Goal: Information Seeking & Learning: Learn about a topic

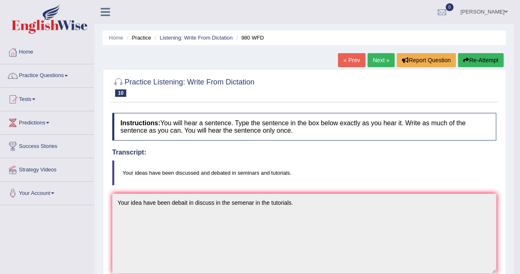
click at [375, 57] on link "Next »" at bounding box center [381, 60] width 27 height 14
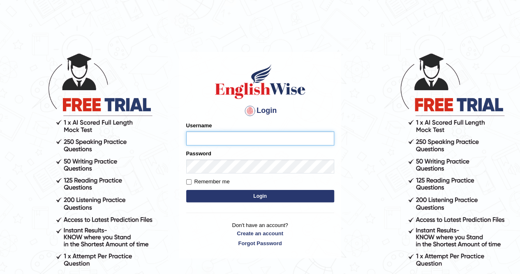
type input "AnjanH"
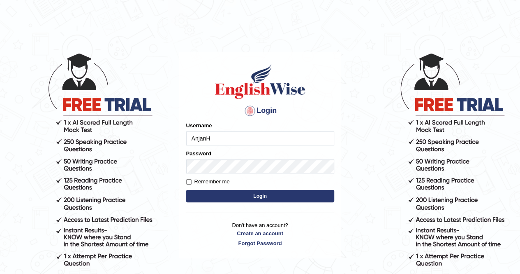
click at [269, 195] on button "Login" at bounding box center [260, 196] width 148 height 12
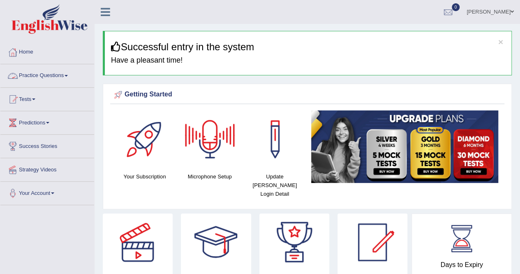
click at [67, 76] on link "Practice Questions" at bounding box center [47, 74] width 94 height 21
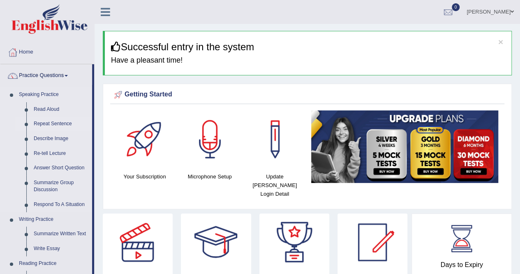
click at [63, 125] on link "Repeat Sentence" at bounding box center [61, 123] width 62 height 15
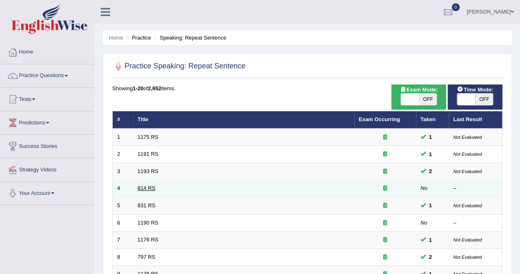
click at [148, 186] on link "814 RS" at bounding box center [147, 188] width 18 height 6
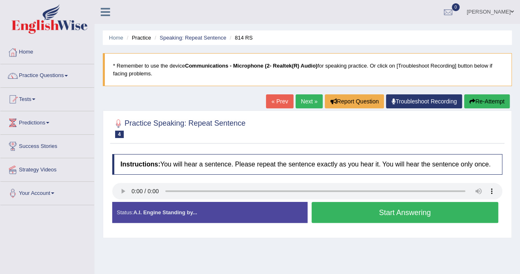
click at [438, 210] on button "Start Answering" at bounding box center [405, 212] width 187 height 21
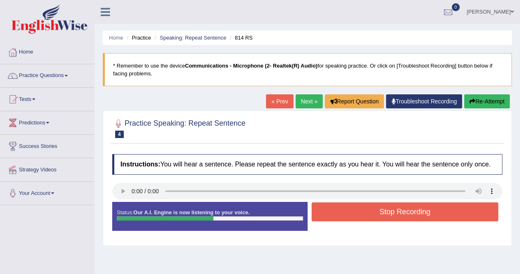
click at [456, 213] on button "Stop Recording" at bounding box center [405, 211] width 187 height 19
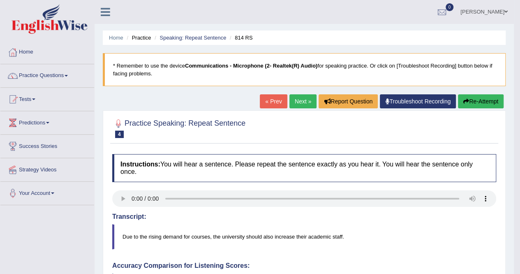
click at [300, 105] on link "Next »" at bounding box center [303, 101] width 27 height 14
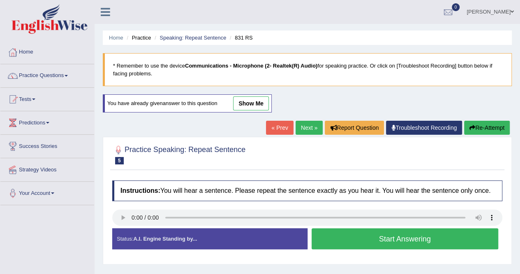
click at [414, 236] on button "Start Answering" at bounding box center [405, 238] width 187 height 21
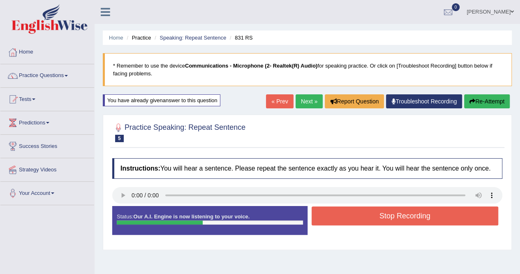
click at [423, 211] on button "Stop Recording" at bounding box center [405, 215] width 187 height 19
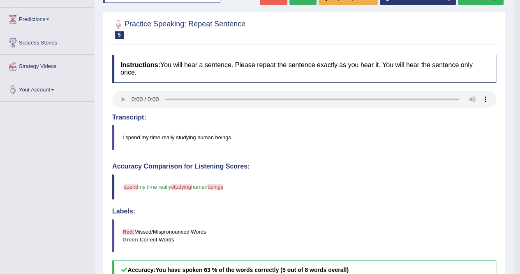
scroll to position [82, 0]
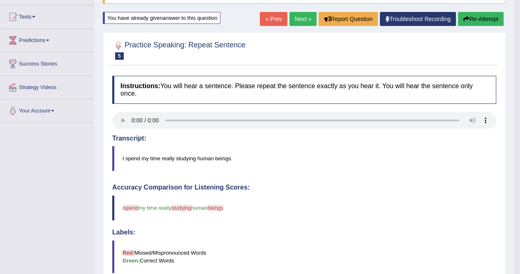
click at [299, 22] on link "Next »" at bounding box center [303, 19] width 27 height 14
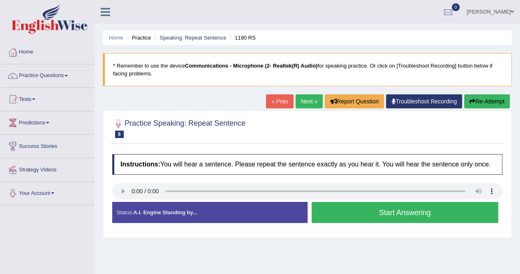
click at [424, 216] on button "Start Answering" at bounding box center [405, 212] width 187 height 21
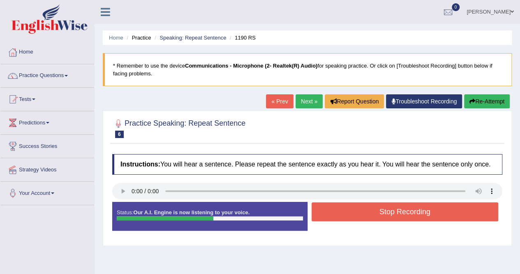
click at [437, 209] on button "Stop Recording" at bounding box center [405, 211] width 187 height 19
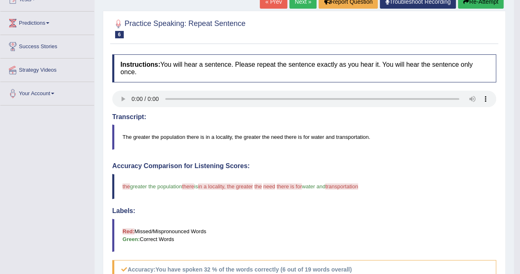
scroll to position [41, 0]
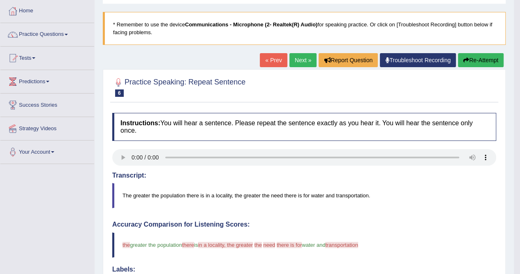
click at [485, 60] on button "Re-Attempt" at bounding box center [481, 60] width 46 height 14
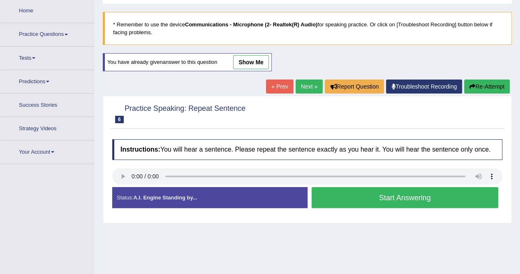
scroll to position [41, 0]
click at [431, 195] on button "Start Answering" at bounding box center [405, 197] width 187 height 21
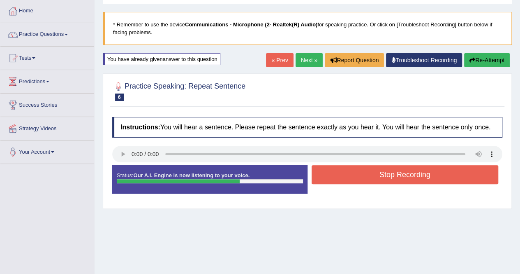
click at [444, 182] on button "Stop Recording" at bounding box center [405, 174] width 187 height 19
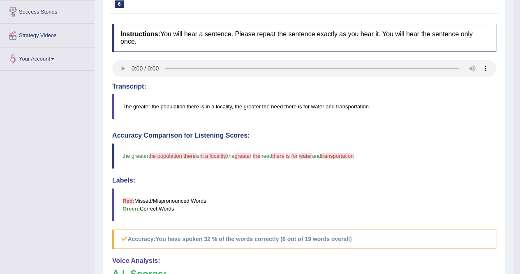
scroll to position [82, 0]
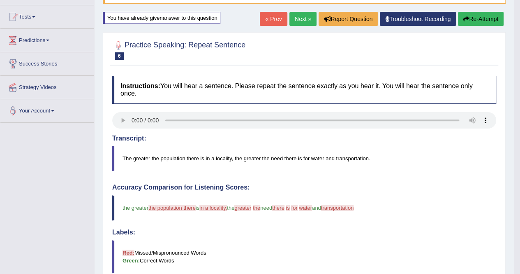
click at [478, 22] on button "Re-Attempt" at bounding box center [481, 19] width 46 height 14
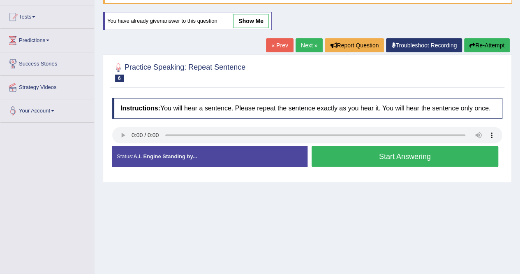
click at [406, 160] on button "Start Answering" at bounding box center [405, 156] width 187 height 21
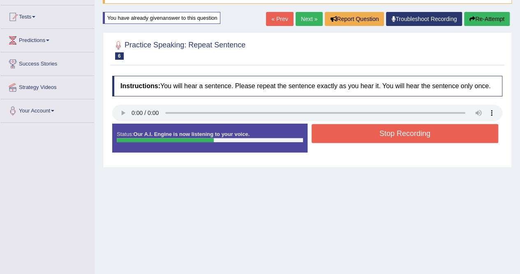
click at [421, 137] on button "Stop Recording" at bounding box center [405, 133] width 187 height 19
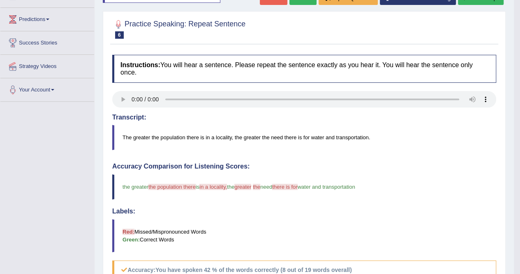
scroll to position [82, 0]
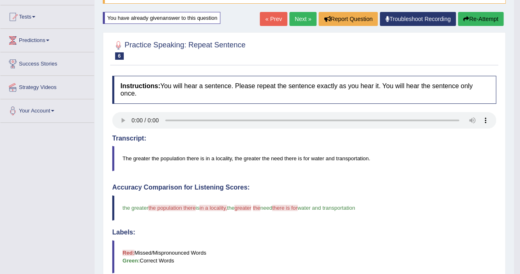
click at [306, 19] on link "Next »" at bounding box center [303, 19] width 27 height 14
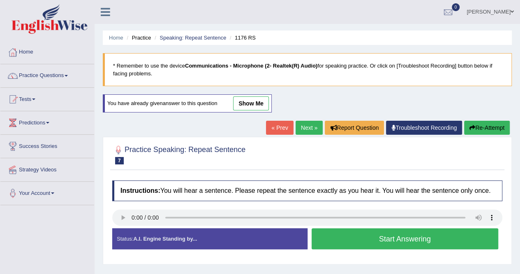
click at [370, 233] on button "Start Answering" at bounding box center [405, 238] width 187 height 21
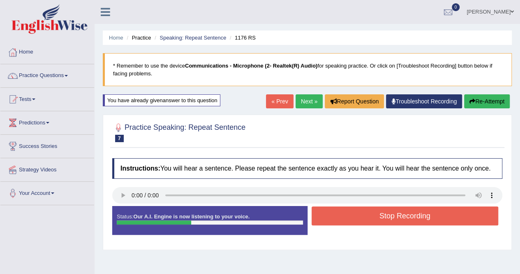
click at [385, 218] on button "Stop Recording" at bounding box center [405, 215] width 187 height 19
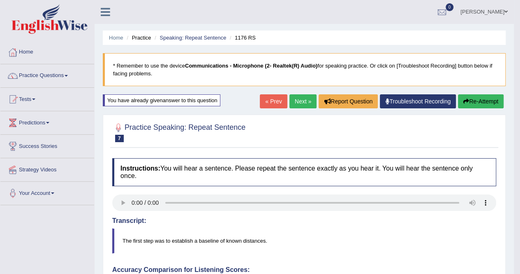
click at [499, 103] on button "Re-Attempt" at bounding box center [481, 101] width 46 height 14
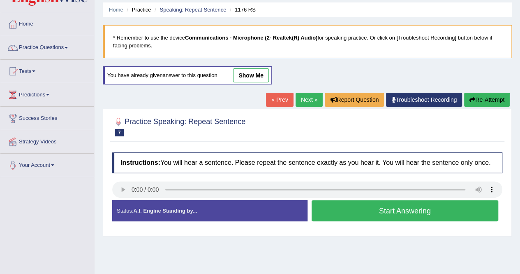
scroll to position [41, 0]
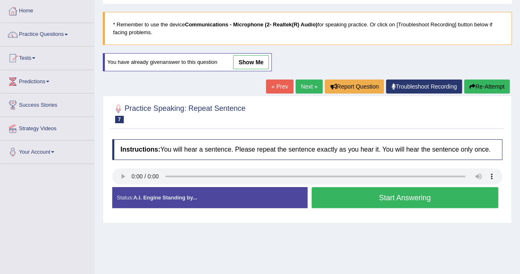
click at [441, 202] on button "Start Answering" at bounding box center [405, 197] width 187 height 21
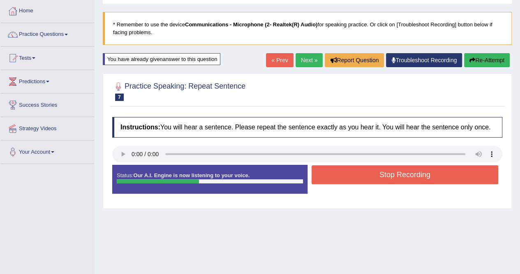
click at [450, 178] on button "Stop Recording" at bounding box center [405, 174] width 187 height 19
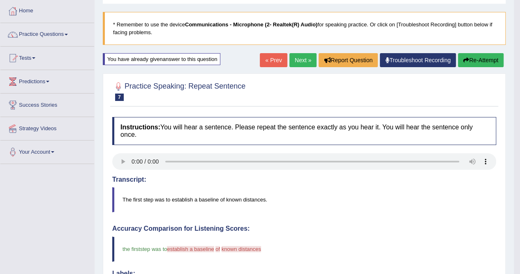
click at [299, 58] on link "Next »" at bounding box center [303, 60] width 27 height 14
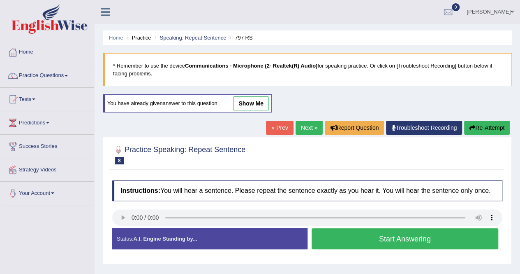
click at [473, 242] on button "Start Answering" at bounding box center [405, 238] width 187 height 21
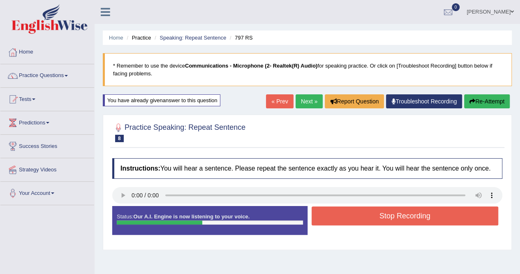
click at [455, 214] on button "Stop Recording" at bounding box center [405, 215] width 187 height 19
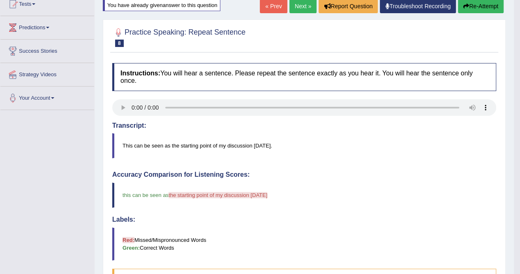
scroll to position [82, 0]
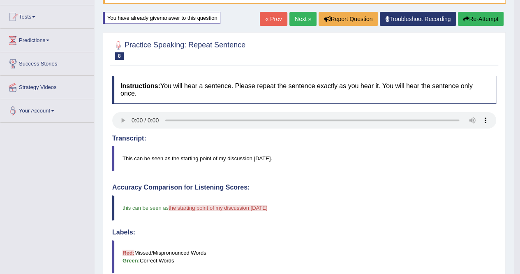
drag, startPoint x: 484, startPoint y: 19, endPoint x: 508, endPoint y: 70, distance: 57.0
click at [483, 19] on button "Re-Attempt" at bounding box center [481, 19] width 46 height 14
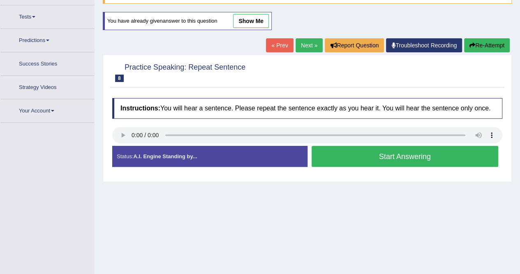
scroll to position [82, 0]
click at [389, 153] on button "Start Answering" at bounding box center [405, 156] width 187 height 21
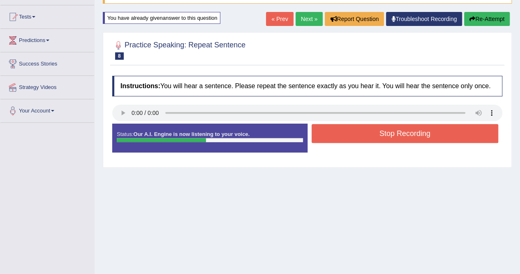
click at [402, 129] on button "Stop Recording" at bounding box center [405, 133] width 187 height 19
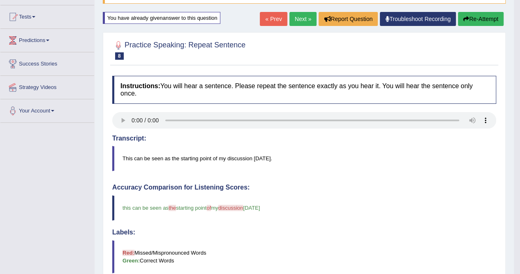
scroll to position [0, 0]
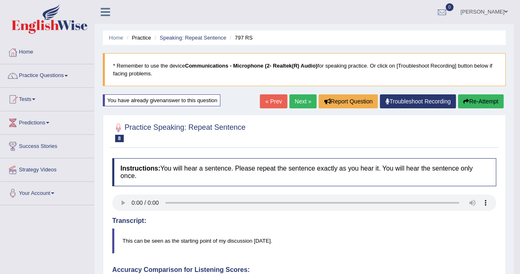
click at [297, 105] on link "Next »" at bounding box center [303, 101] width 27 height 14
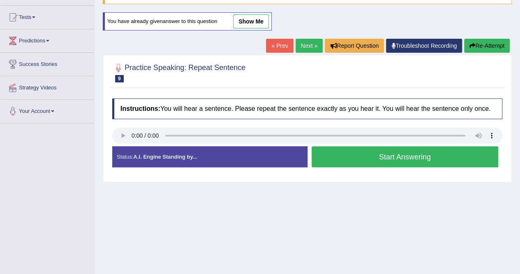
scroll to position [82, 0]
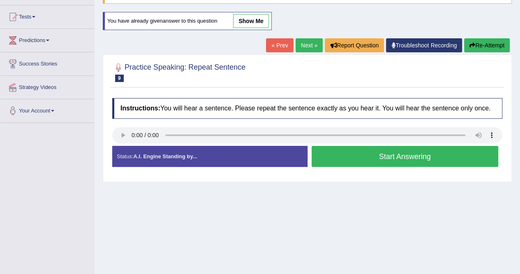
click at [375, 156] on button "Start Answering" at bounding box center [405, 156] width 187 height 21
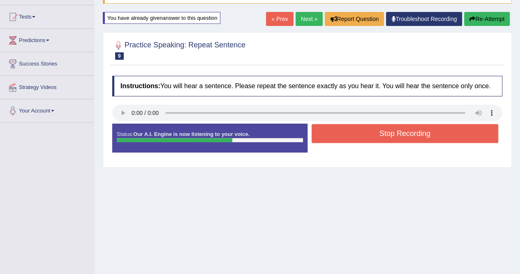
click at [394, 133] on button "Stop Recording" at bounding box center [405, 133] width 187 height 19
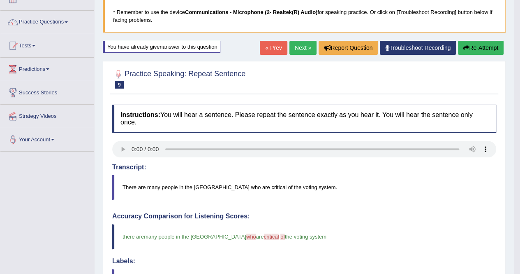
scroll to position [0, 0]
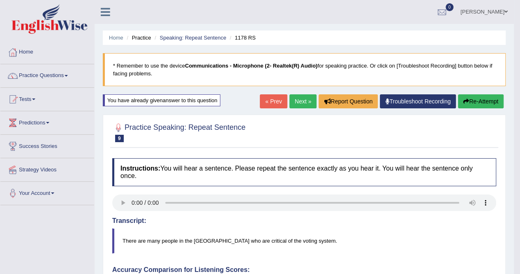
click at [304, 98] on link "Next »" at bounding box center [303, 101] width 27 height 14
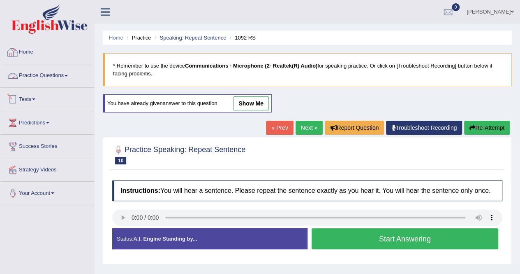
click at [37, 53] on link "Home" at bounding box center [47, 51] width 94 height 21
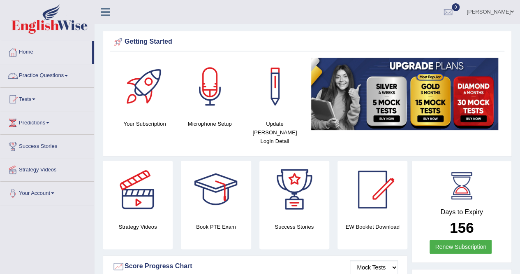
click at [47, 78] on link "Practice Questions" at bounding box center [47, 74] width 94 height 21
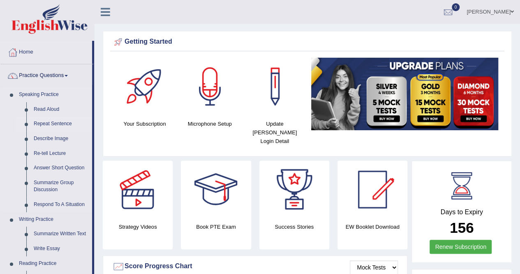
click at [50, 121] on link "Repeat Sentence" at bounding box center [61, 123] width 62 height 15
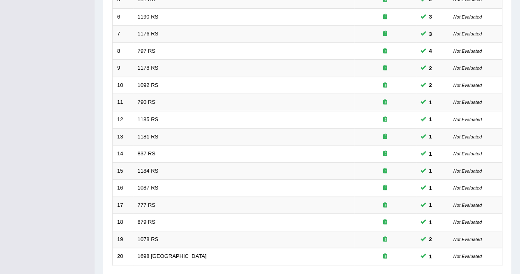
scroll to position [267, 0]
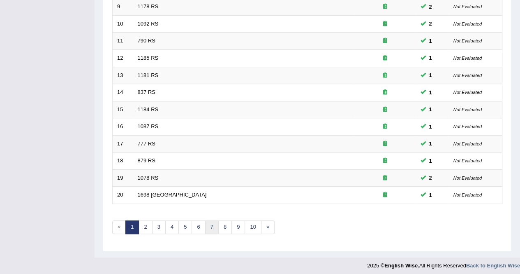
click at [211, 226] on link "7" at bounding box center [212, 227] width 14 height 14
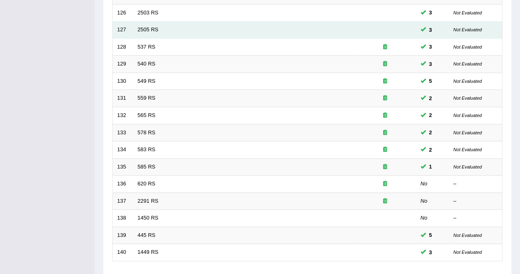
scroll to position [247, 0]
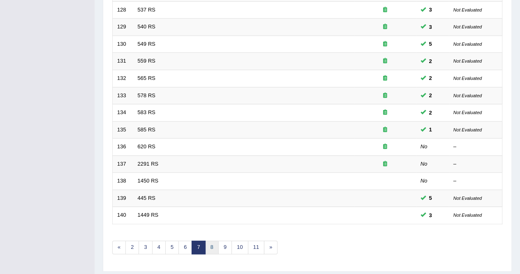
click at [210, 244] on link "8" at bounding box center [212, 247] width 14 height 14
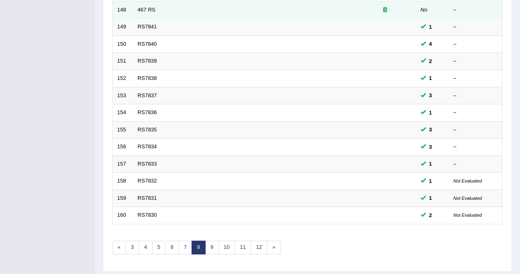
scroll to position [267, 0]
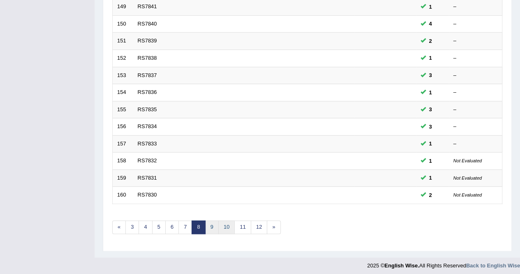
click at [216, 227] on link "9" at bounding box center [212, 227] width 14 height 14
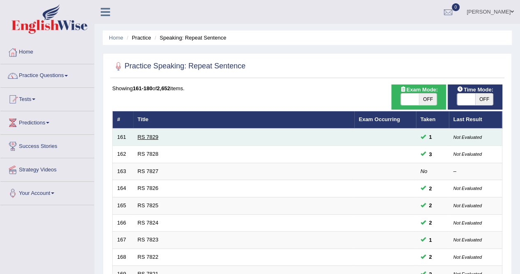
click at [155, 138] on link "RS 7829" at bounding box center [148, 137] width 21 height 6
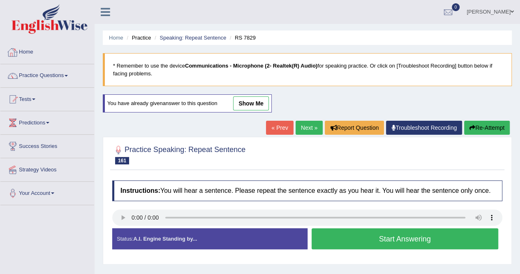
click at [302, 125] on link "Next »" at bounding box center [309, 128] width 27 height 14
click at [415, 238] on button "Start Answering" at bounding box center [405, 238] width 187 height 21
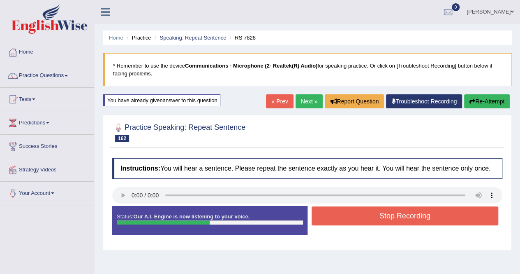
click at [415, 219] on button "Stop Recording" at bounding box center [405, 215] width 187 height 19
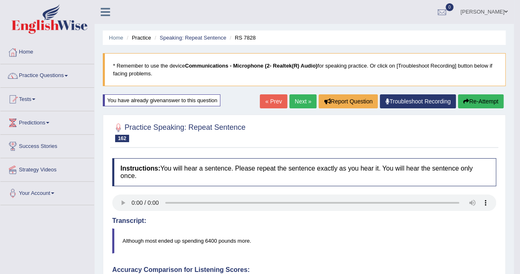
click at [490, 102] on button "Re-Attempt" at bounding box center [481, 101] width 46 height 14
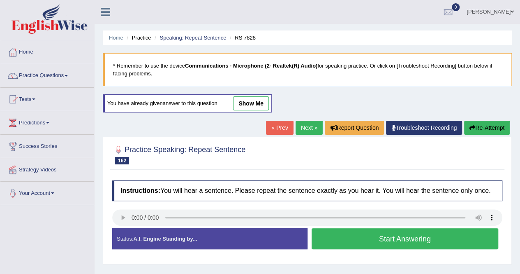
click at [386, 243] on button "Start Answering" at bounding box center [405, 238] width 187 height 21
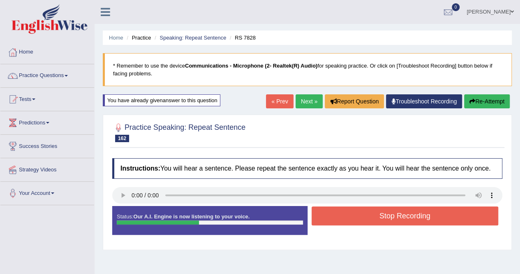
click at [389, 221] on button "Stop Recording" at bounding box center [405, 215] width 187 height 19
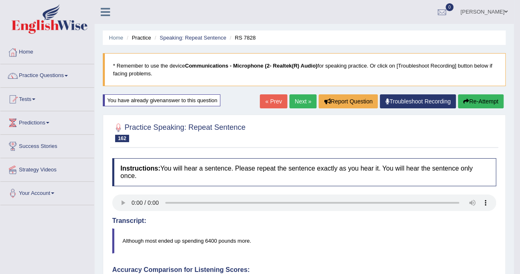
click at [489, 102] on button "Re-Attempt" at bounding box center [481, 101] width 46 height 14
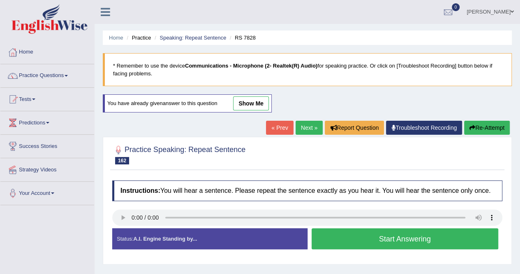
click at [423, 237] on button "Start Answering" at bounding box center [405, 238] width 187 height 21
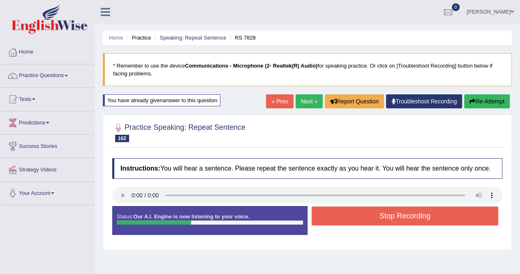
click at [421, 209] on button "Stop Recording" at bounding box center [405, 215] width 187 height 19
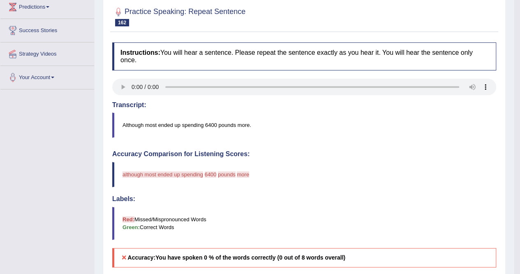
scroll to position [41, 0]
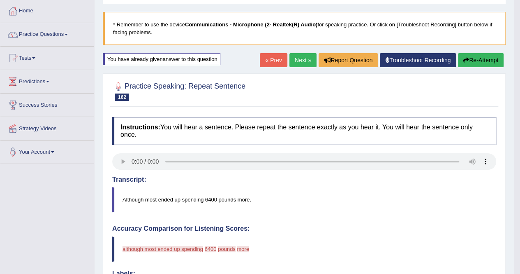
click at [489, 62] on button "Re-Attempt" at bounding box center [481, 60] width 46 height 14
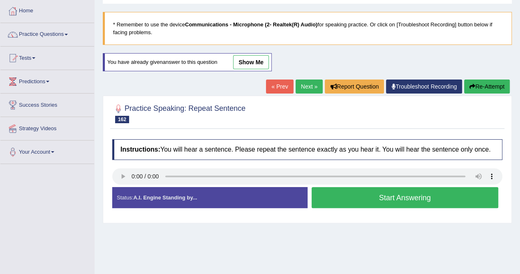
click at [448, 202] on button "Start Answering" at bounding box center [405, 197] width 187 height 21
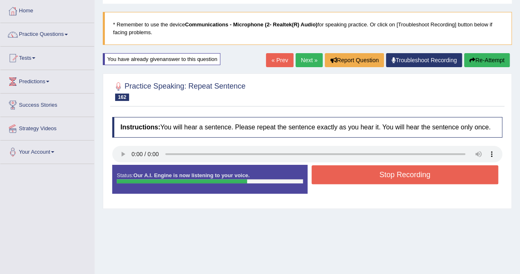
click at [446, 173] on button "Stop Recording" at bounding box center [405, 174] width 187 height 19
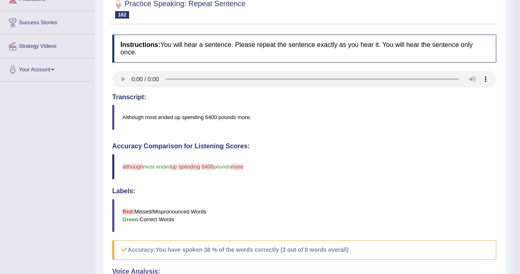
scroll to position [41, 0]
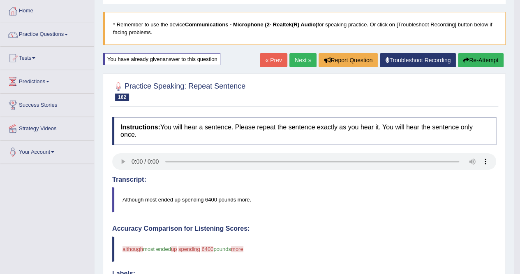
click at [300, 60] on link "Next »" at bounding box center [303, 60] width 27 height 14
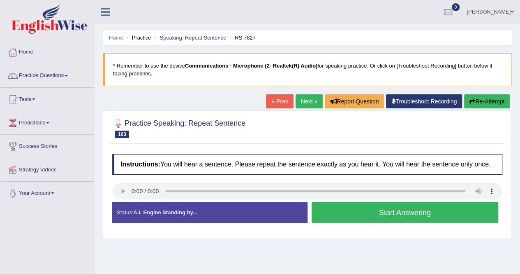
click at [309, 99] on link "Next »" at bounding box center [309, 101] width 27 height 14
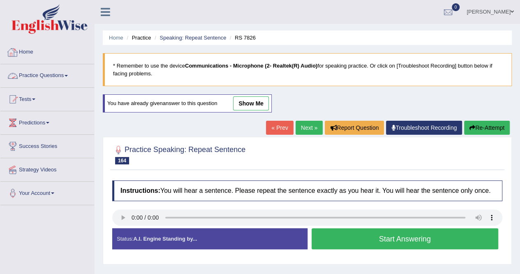
click at [35, 73] on link "Practice Questions" at bounding box center [47, 74] width 94 height 21
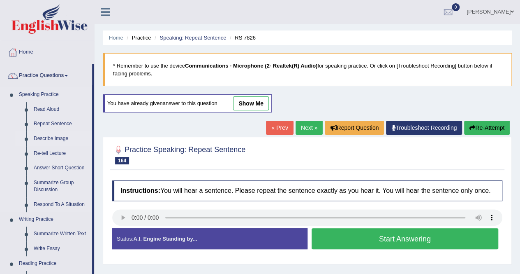
click at [54, 137] on link "Describe Image" at bounding box center [61, 138] width 62 height 15
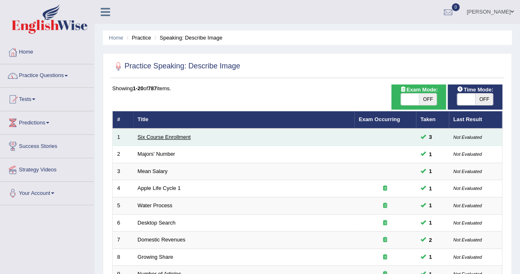
click at [164, 138] on link "Six Course Enrollment" at bounding box center [164, 137] width 53 height 6
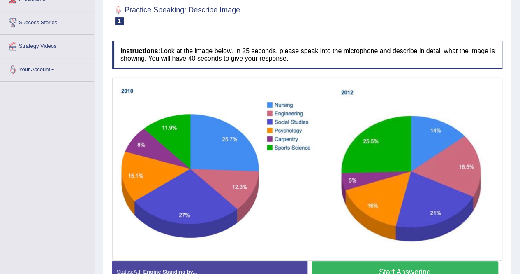
scroll to position [165, 0]
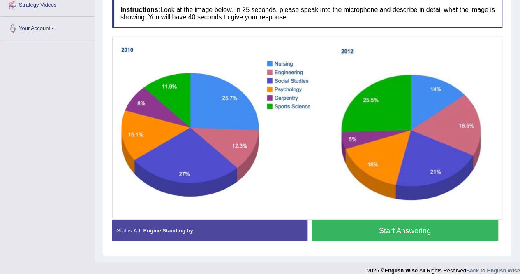
click at [406, 231] on button "Start Answering" at bounding box center [405, 230] width 187 height 21
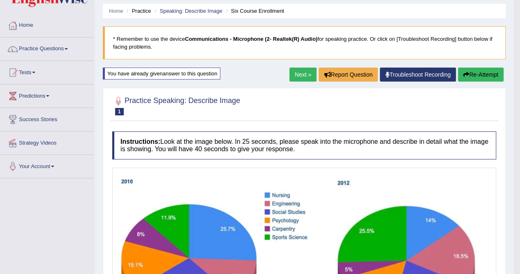
scroll to position [14, 0]
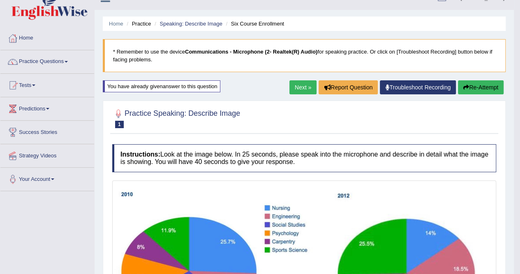
click at [481, 89] on button "Re-Attempt" at bounding box center [481, 87] width 46 height 14
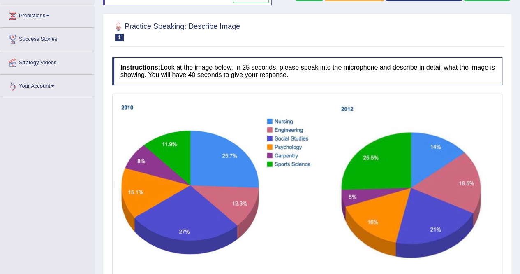
scroll to position [137, 0]
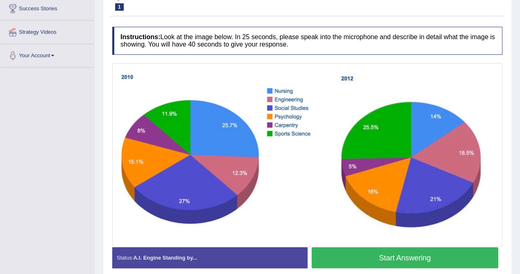
click at [443, 256] on button "Start Answering" at bounding box center [405, 257] width 187 height 21
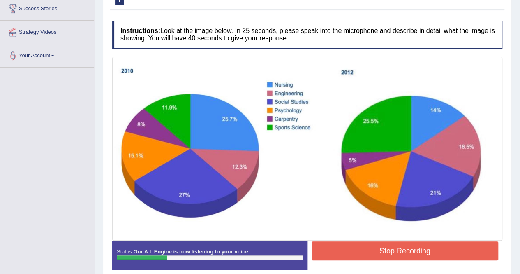
click at [443, 256] on button "Stop Recording" at bounding box center [405, 250] width 187 height 19
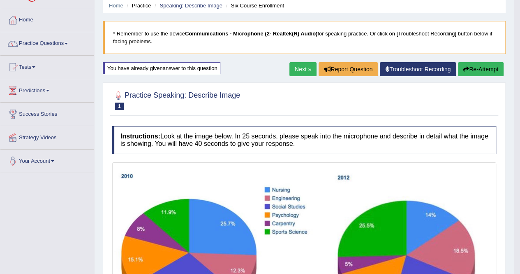
scroll to position [14, 0]
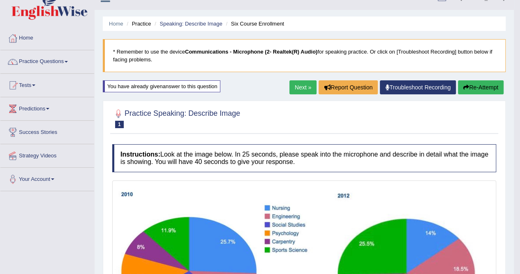
click at [495, 86] on button "Re-Attempt" at bounding box center [481, 87] width 46 height 14
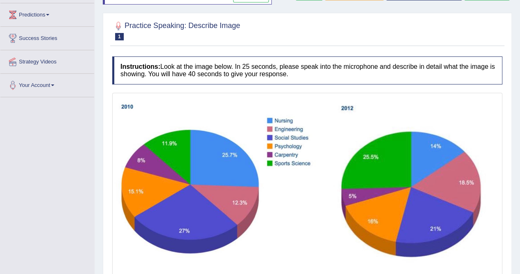
scroll to position [90, 0]
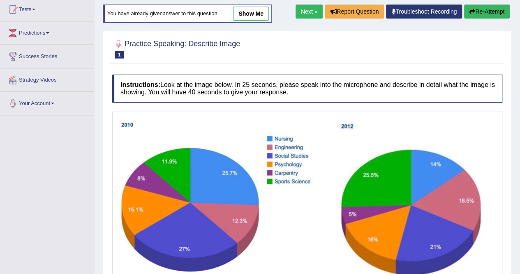
click at [495, 12] on button "Re-Attempt" at bounding box center [487, 12] width 46 height 14
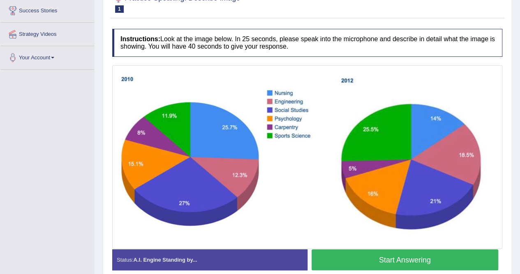
scroll to position [172, 0]
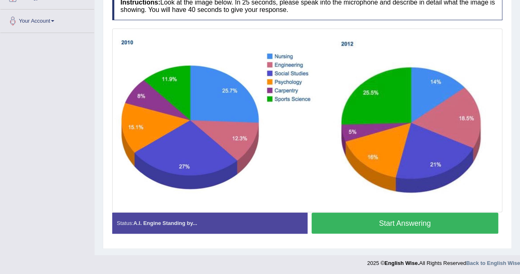
click at [404, 223] on button "Start Answering" at bounding box center [405, 222] width 187 height 21
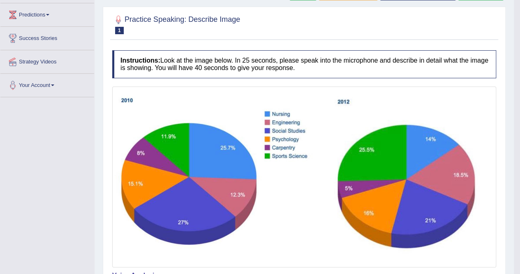
scroll to position [49, 0]
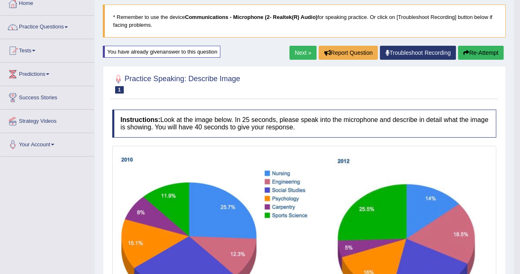
click at [480, 51] on button "Re-Attempt" at bounding box center [481, 53] width 46 height 14
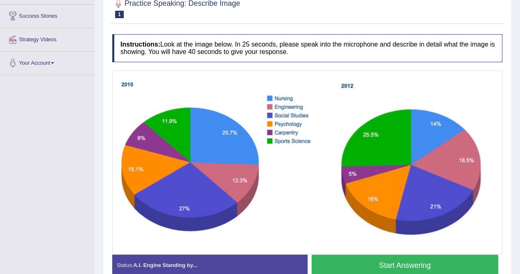
scroll to position [131, 0]
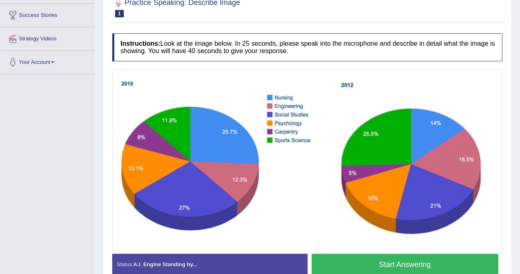
click at [452, 259] on button "Start Answering" at bounding box center [405, 263] width 187 height 21
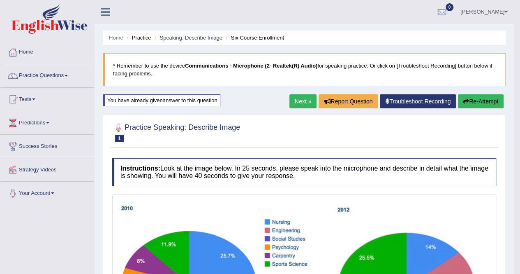
scroll to position [0, 0]
click at [303, 103] on link "Next »" at bounding box center [303, 101] width 27 height 14
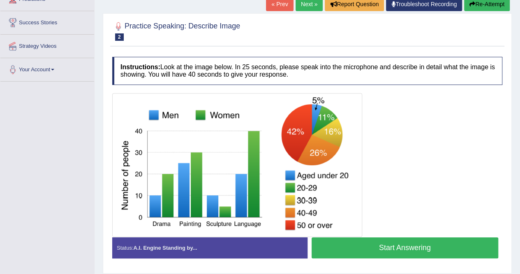
click at [390, 242] on button "Start Answering" at bounding box center [405, 247] width 187 height 21
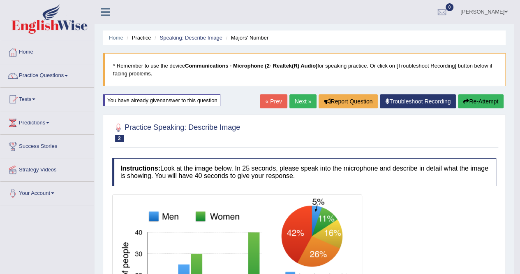
click at [489, 101] on button "Re-Attempt" at bounding box center [481, 101] width 46 height 14
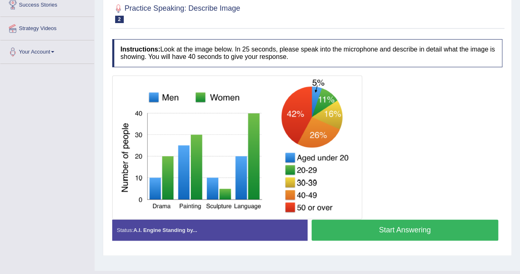
scroll to position [158, 0]
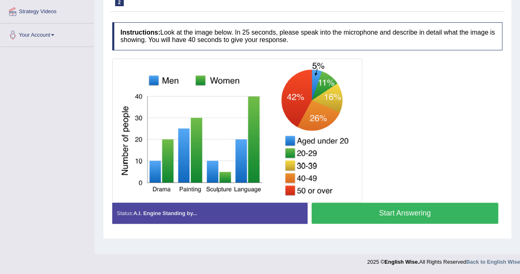
click at [401, 213] on button "Start Answering" at bounding box center [405, 212] width 187 height 21
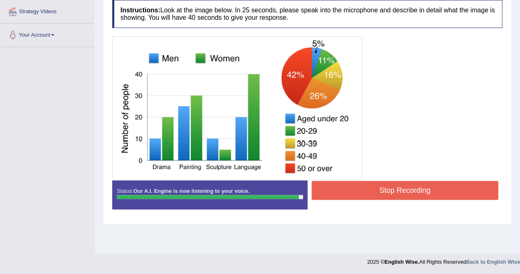
click at [369, 193] on button "Stop Recording" at bounding box center [405, 190] width 187 height 19
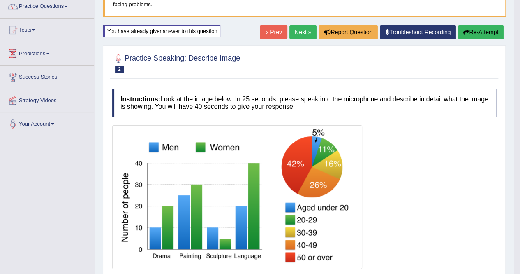
scroll to position [35, 0]
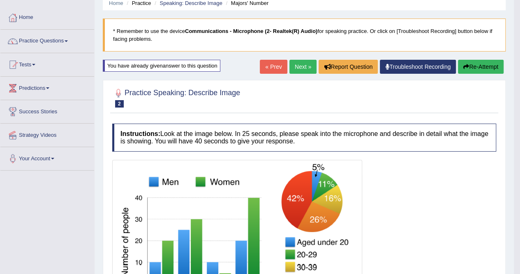
drag, startPoint x: 304, startPoint y: 65, endPoint x: 304, endPoint y: 75, distance: 9.9
click at [304, 65] on link "Next »" at bounding box center [303, 67] width 27 height 14
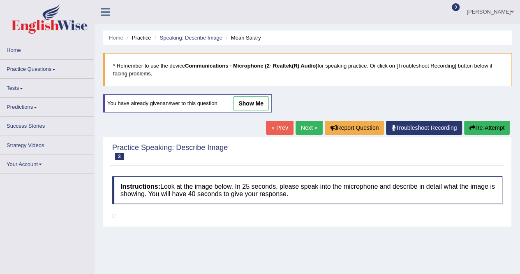
click at [31, 70] on link "Practice Questions" at bounding box center [47, 68] width 94 height 16
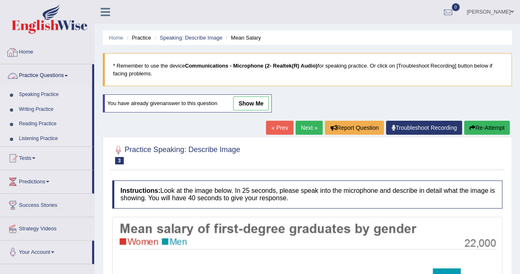
click at [28, 53] on link "Home" at bounding box center [47, 51] width 94 height 21
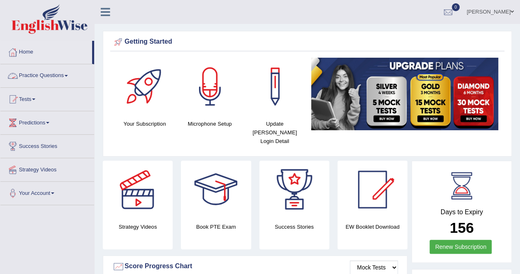
click at [42, 77] on link "Practice Questions" at bounding box center [47, 74] width 94 height 21
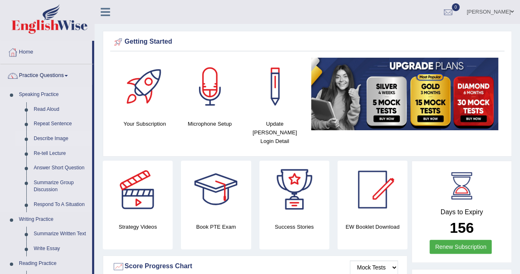
click at [53, 138] on link "Describe Image" at bounding box center [61, 138] width 62 height 15
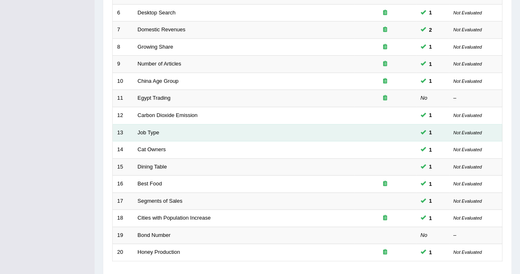
scroll to position [247, 0]
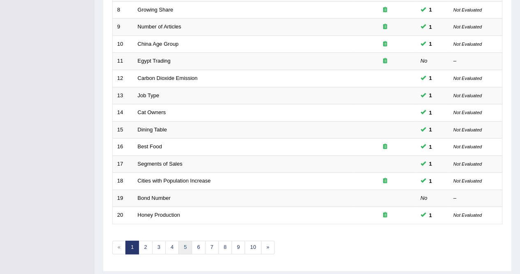
click at [185, 247] on link "5" at bounding box center [186, 247] width 14 height 14
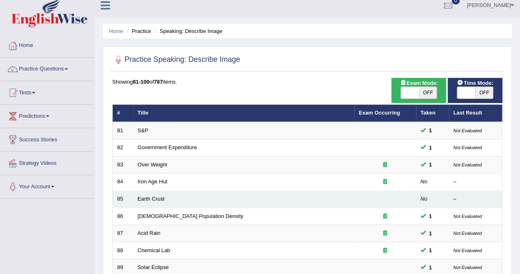
scroll to position [41, 0]
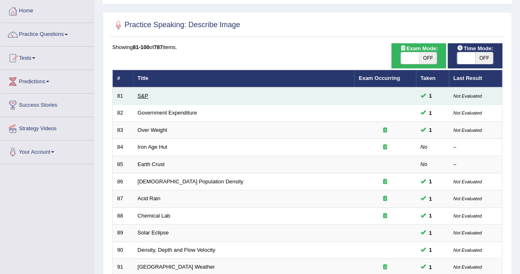
click at [147, 96] on link "S&P" at bounding box center [143, 96] width 11 height 6
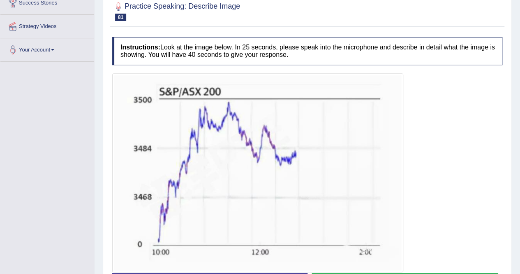
scroll to position [184, 0]
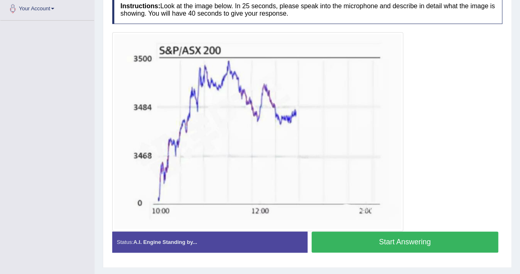
click at [439, 245] on button "Start Answering" at bounding box center [405, 241] width 187 height 21
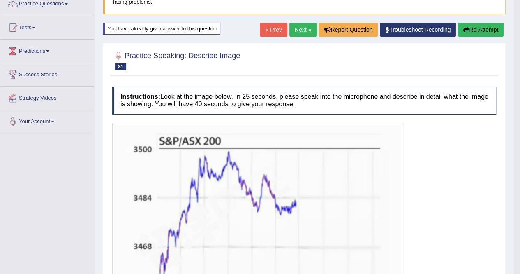
scroll to position [20, 0]
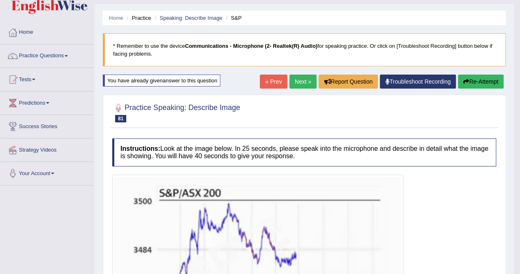
click at [476, 79] on button "Re-Attempt" at bounding box center [481, 81] width 46 height 14
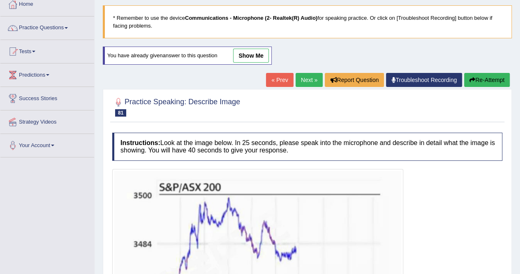
scroll to position [102, 0]
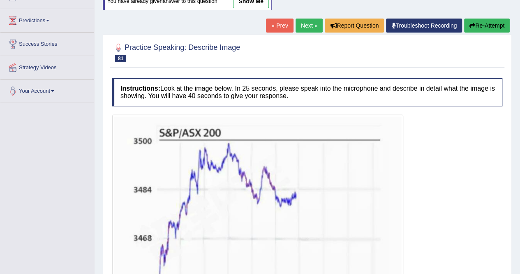
click at [492, 24] on button "Re-Attempt" at bounding box center [487, 26] width 46 height 14
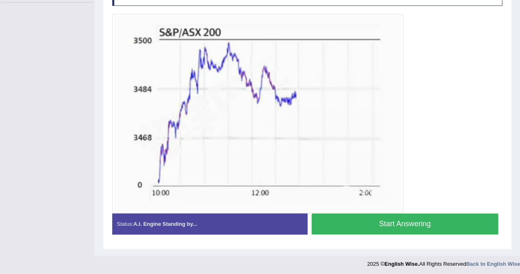
click at [415, 215] on button "Start Answering" at bounding box center [405, 223] width 187 height 21
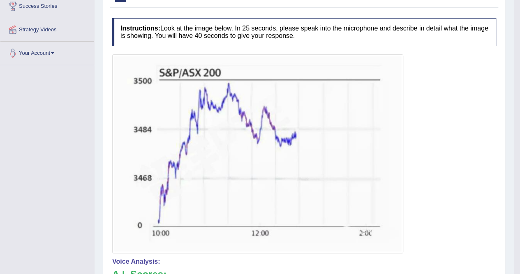
scroll to position [16, 0]
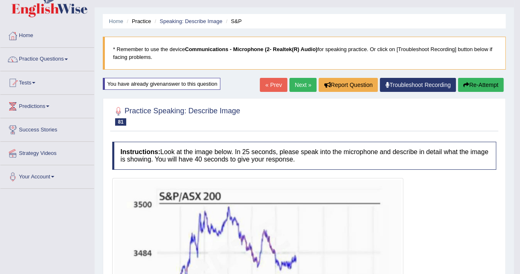
click at [307, 88] on link "Next »" at bounding box center [303, 85] width 27 height 14
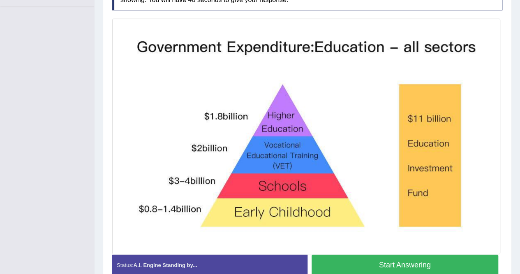
scroll to position [239, 0]
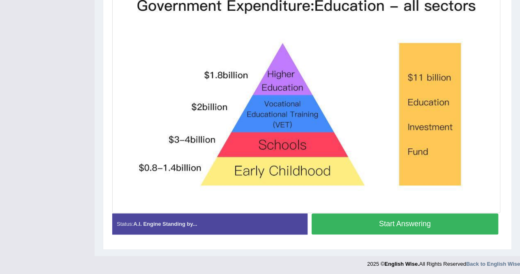
click at [430, 227] on button "Start Answering" at bounding box center [405, 223] width 187 height 21
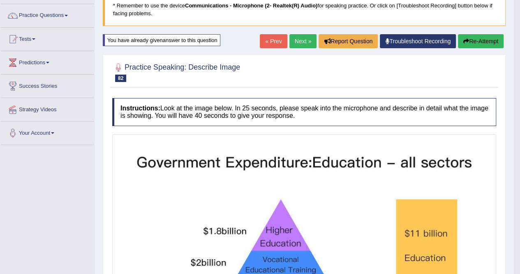
scroll to position [53, 0]
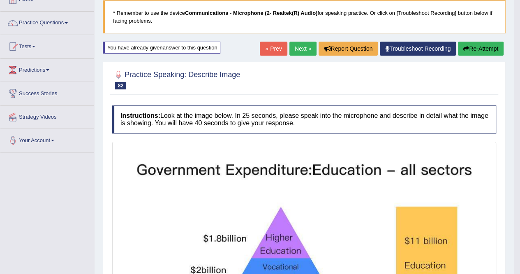
click at [476, 48] on button "Re-Attempt" at bounding box center [481, 49] width 46 height 14
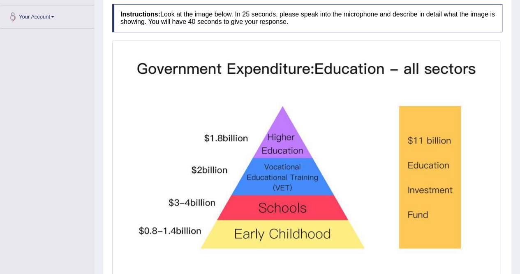
scroll to position [217, 0]
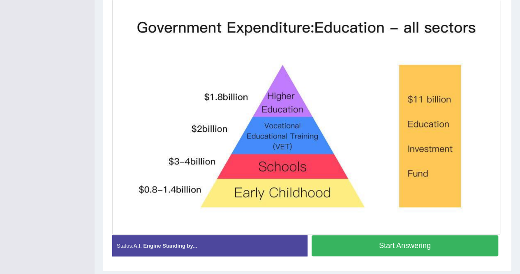
click at [416, 243] on button "Start Answering" at bounding box center [405, 245] width 187 height 21
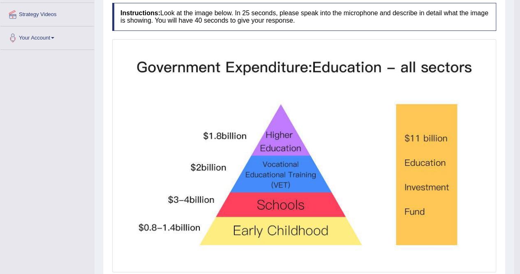
scroll to position [66, 0]
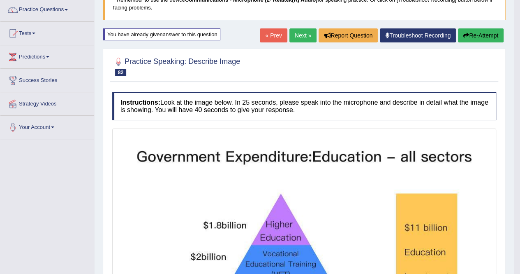
click at [306, 37] on link "Next »" at bounding box center [303, 35] width 27 height 14
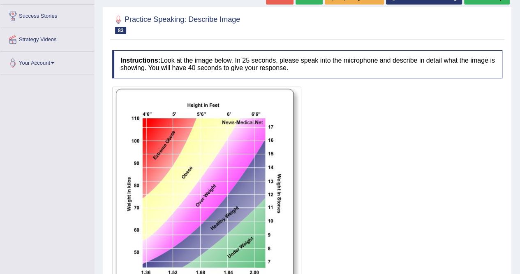
scroll to position [82, 0]
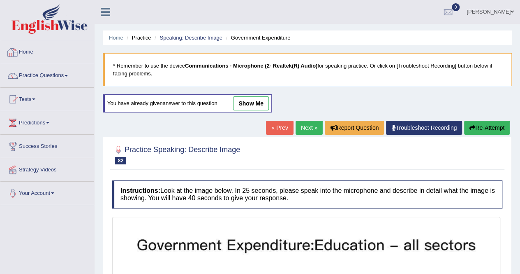
click at [25, 51] on link "Home" at bounding box center [47, 51] width 94 height 21
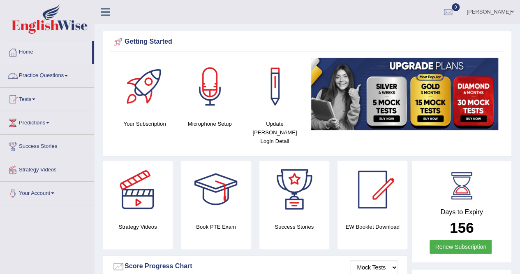
click at [42, 78] on link "Practice Questions" at bounding box center [47, 74] width 94 height 21
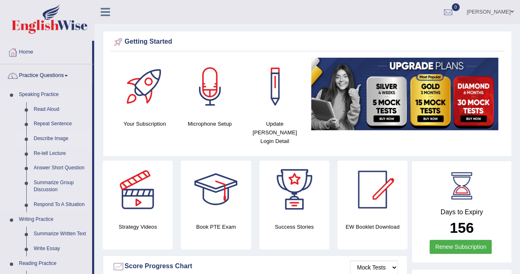
click at [52, 138] on link "Describe Image" at bounding box center [61, 138] width 62 height 15
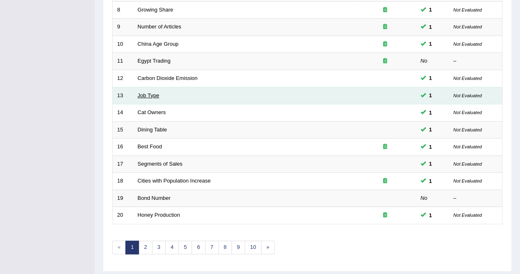
click at [146, 93] on link "Job Type" at bounding box center [149, 95] width 22 height 6
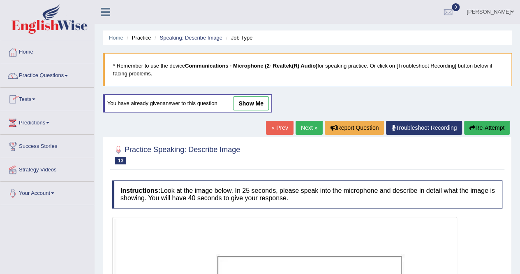
drag, startPoint x: 251, startPoint y: 102, endPoint x: 307, endPoint y: 144, distance: 70.2
click at [251, 102] on link "show me" at bounding box center [251, 103] width 36 height 14
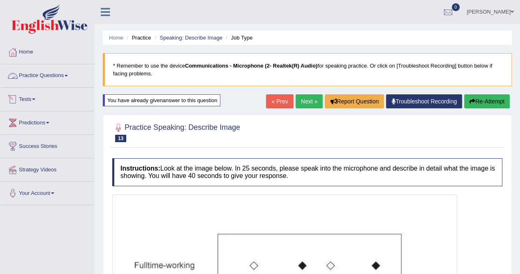
click at [47, 76] on link "Practice Questions" at bounding box center [47, 74] width 94 height 21
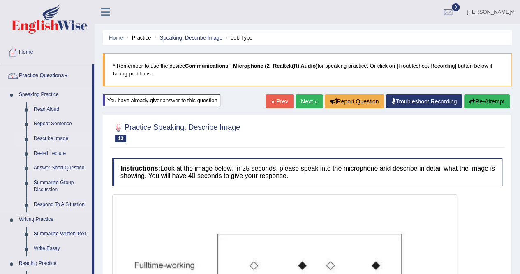
click at [48, 139] on link "Describe Image" at bounding box center [61, 138] width 62 height 15
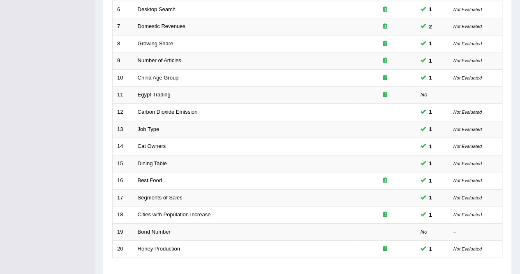
scroll to position [267, 0]
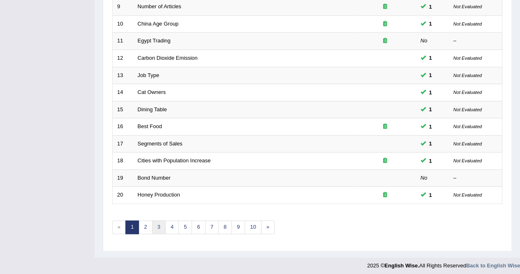
click at [153, 221] on link "3" at bounding box center [159, 227] width 14 height 14
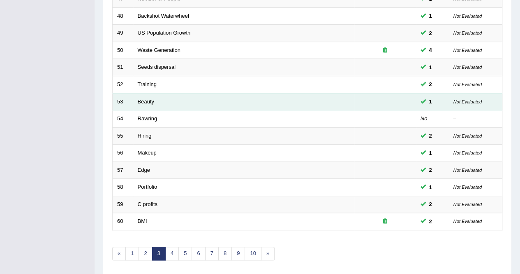
scroll to position [267, 0]
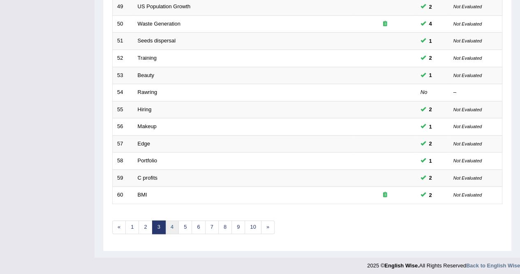
click at [169, 224] on link "4" at bounding box center [172, 227] width 14 height 14
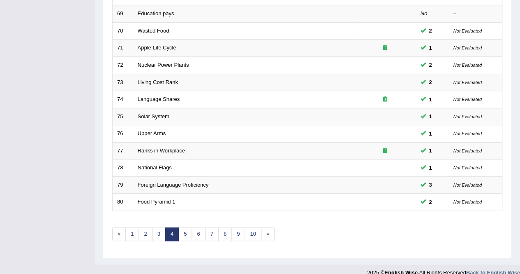
scroll to position [267, 0]
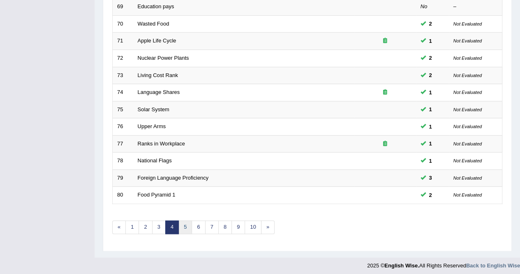
click at [187, 223] on link "5" at bounding box center [186, 227] width 14 height 14
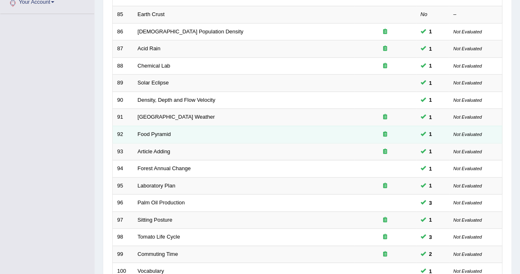
scroll to position [247, 0]
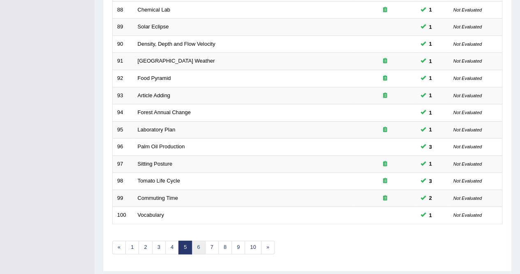
click at [192, 244] on link "6" at bounding box center [199, 247] width 14 height 14
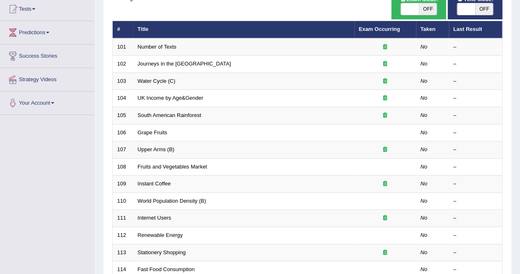
scroll to position [82, 0]
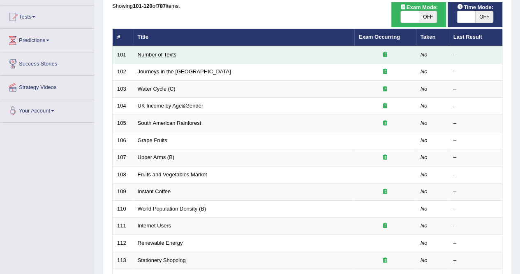
click at [150, 56] on link "Number of Texts" at bounding box center [157, 54] width 39 height 6
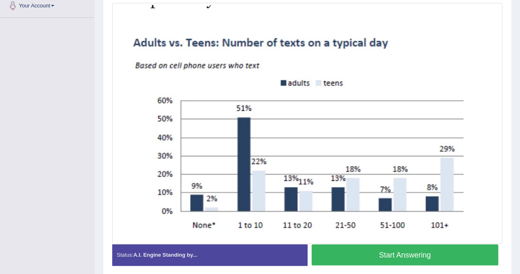
scroll to position [206, 0]
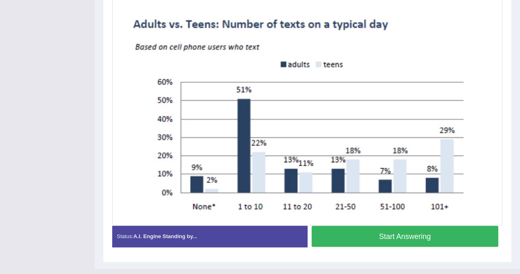
click at [404, 239] on button "Start Answering" at bounding box center [405, 235] width 187 height 21
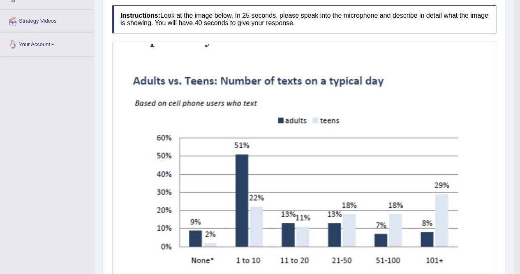
scroll to position [66, 0]
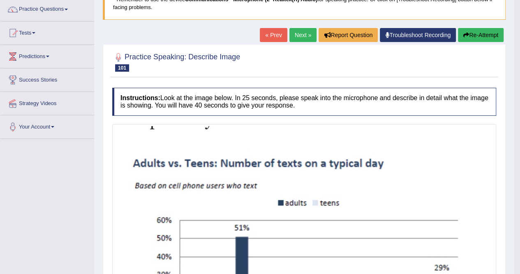
click at [487, 32] on button "Re-Attempt" at bounding box center [481, 35] width 46 height 14
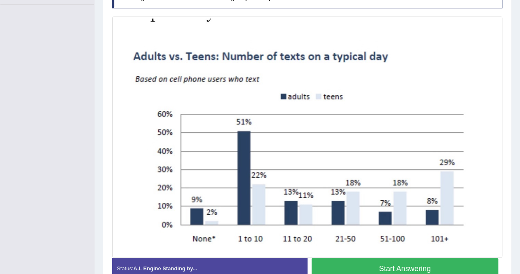
scroll to position [245, 0]
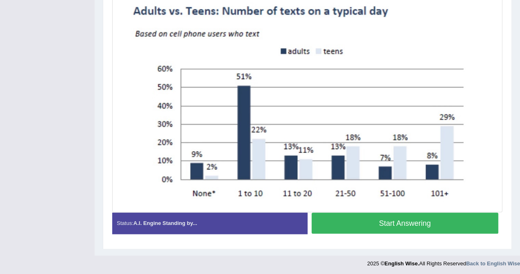
click at [421, 227] on button "Start Answering" at bounding box center [405, 222] width 187 height 21
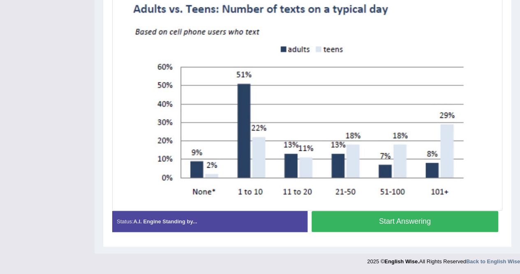
scroll to position [223, 0]
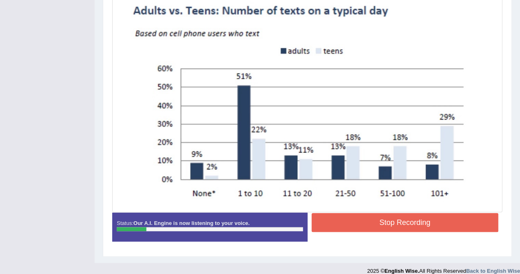
click at [399, 221] on button "Stop Recording" at bounding box center [405, 222] width 187 height 19
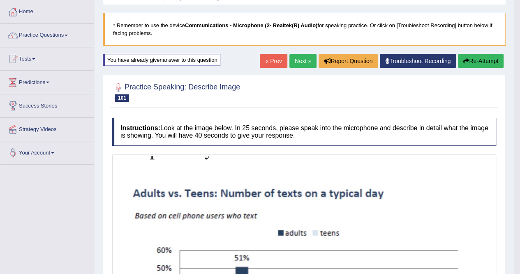
scroll to position [0, 0]
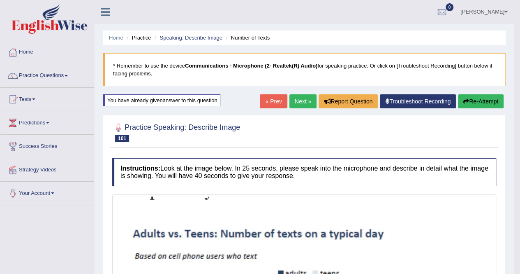
click at [480, 101] on button "Re-Attempt" at bounding box center [481, 101] width 46 height 14
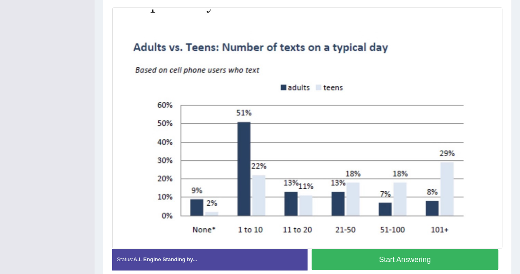
scroll to position [245, 0]
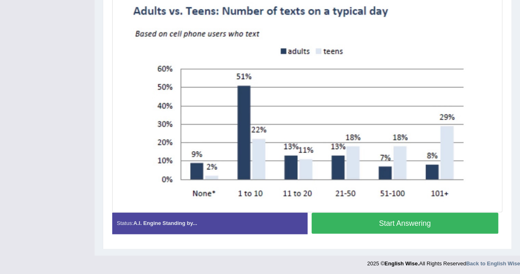
click at [433, 224] on button "Start Answering" at bounding box center [405, 222] width 187 height 21
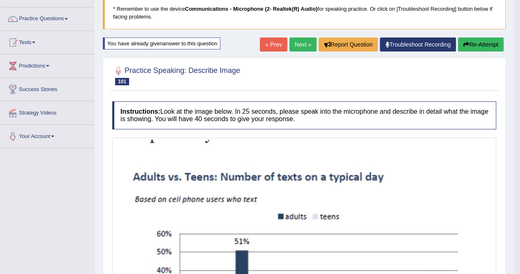
scroll to position [18, 0]
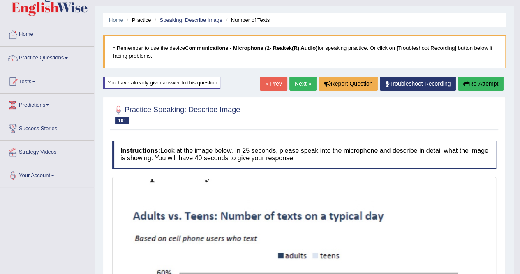
click at [303, 81] on link "Next »" at bounding box center [303, 84] width 27 height 14
